Goal: Task Accomplishment & Management: Use online tool/utility

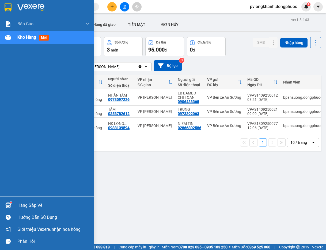
click at [26, 205] on div "Hàng sắp về" at bounding box center [53, 206] width 72 height 8
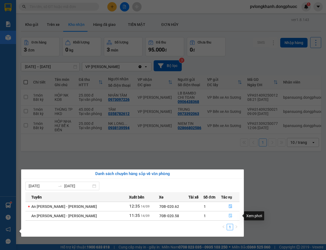
click at [225, 215] on button "button" at bounding box center [230, 216] width 18 height 9
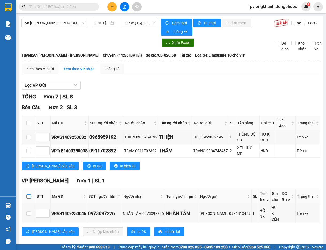
click at [28, 195] on input "checkbox" at bounding box center [28, 197] width 4 height 4
checkbox input "true"
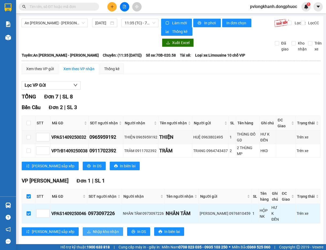
click at [93, 229] on span "Nhập kho nhận" at bounding box center [106, 232] width 26 height 6
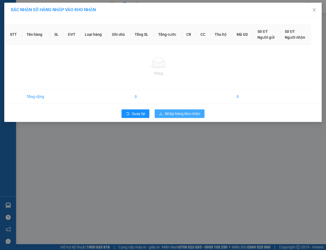
click at [183, 112] on span "Nhập hàng kho nhận" at bounding box center [182, 114] width 35 height 6
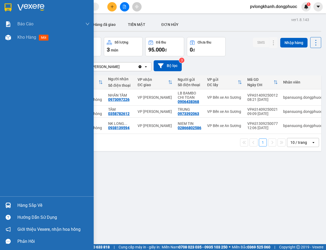
click at [33, 205] on div "Hàng sắp về" at bounding box center [53, 206] width 72 height 8
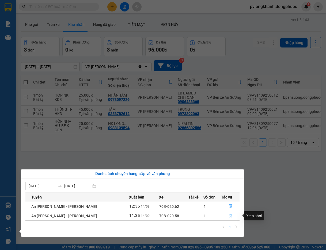
click at [229, 216] on icon "file-done" at bounding box center [230, 216] width 4 height 4
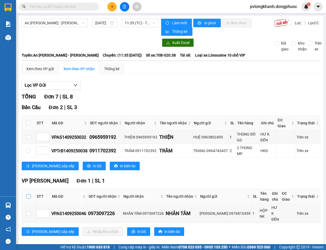
click at [29, 195] on input "checkbox" at bounding box center [28, 197] width 4 height 4
checkbox input "true"
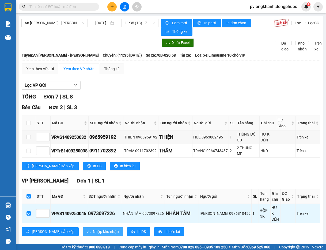
click at [93, 229] on span "Nhập kho nhận" at bounding box center [106, 232] width 26 height 6
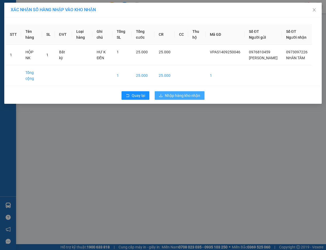
click at [181, 99] on span "Nhập hàng kho nhận" at bounding box center [182, 96] width 35 height 6
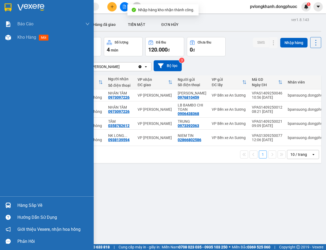
drag, startPoint x: 14, startPoint y: 171, endPoint x: 5, endPoint y: 172, distance: 9.1
click at [10, 171] on div "Báo cáo Mẫu 1: Báo cáo dòng tiền Mẫu 1: Báo cáo dòng tiền theo nhân viên Mẫu 1:…" at bounding box center [47, 106] width 94 height 179
click at [32, 203] on div "Hàng sắp về" at bounding box center [53, 206] width 72 height 8
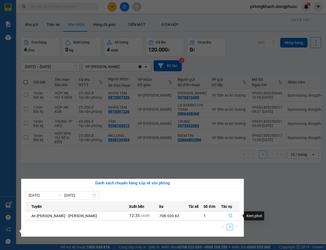
click at [228, 216] on icon "file-done" at bounding box center [230, 216] width 4 height 4
